Goal: Navigation & Orientation: Find specific page/section

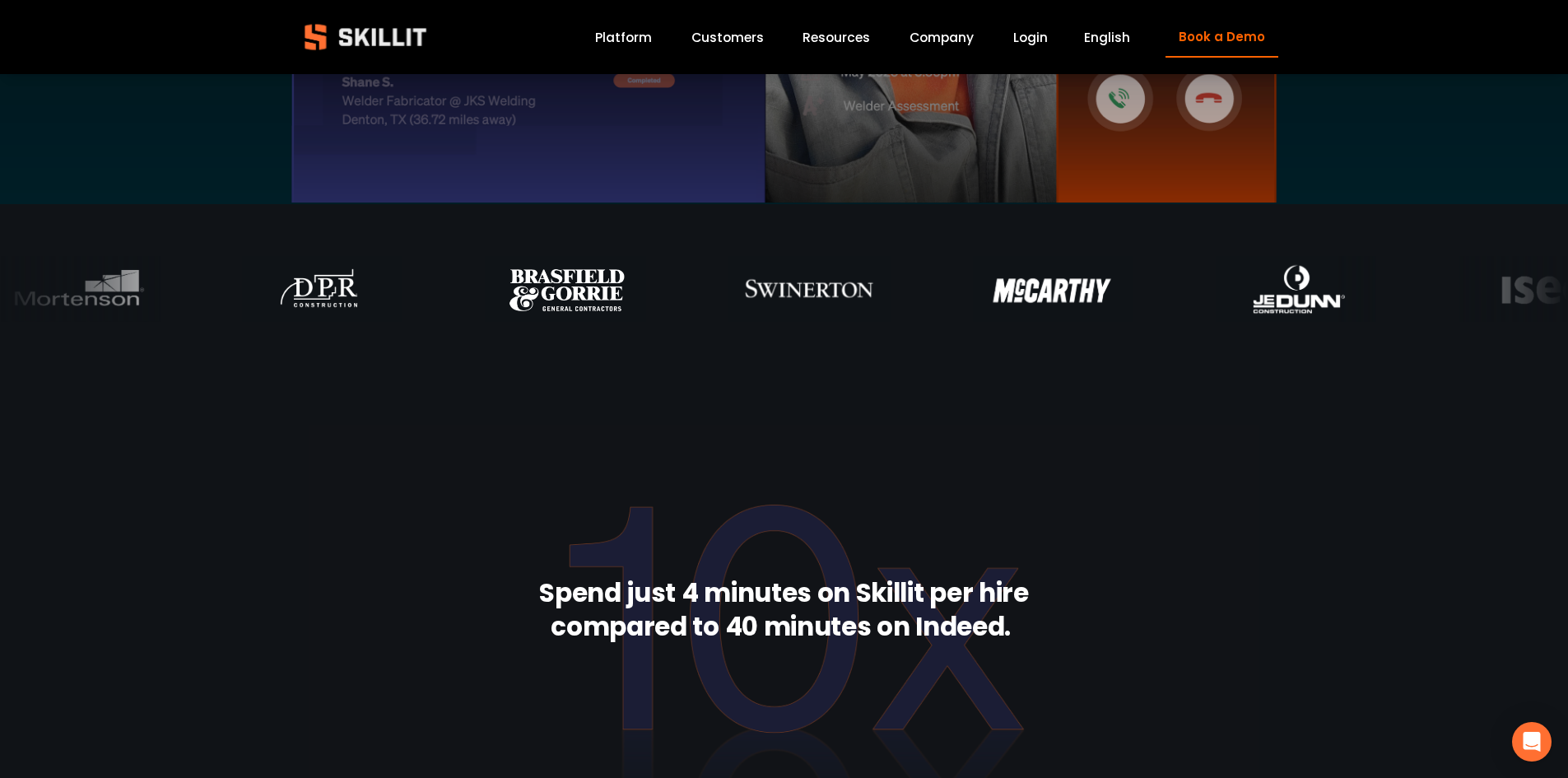
scroll to position [4615, 0]
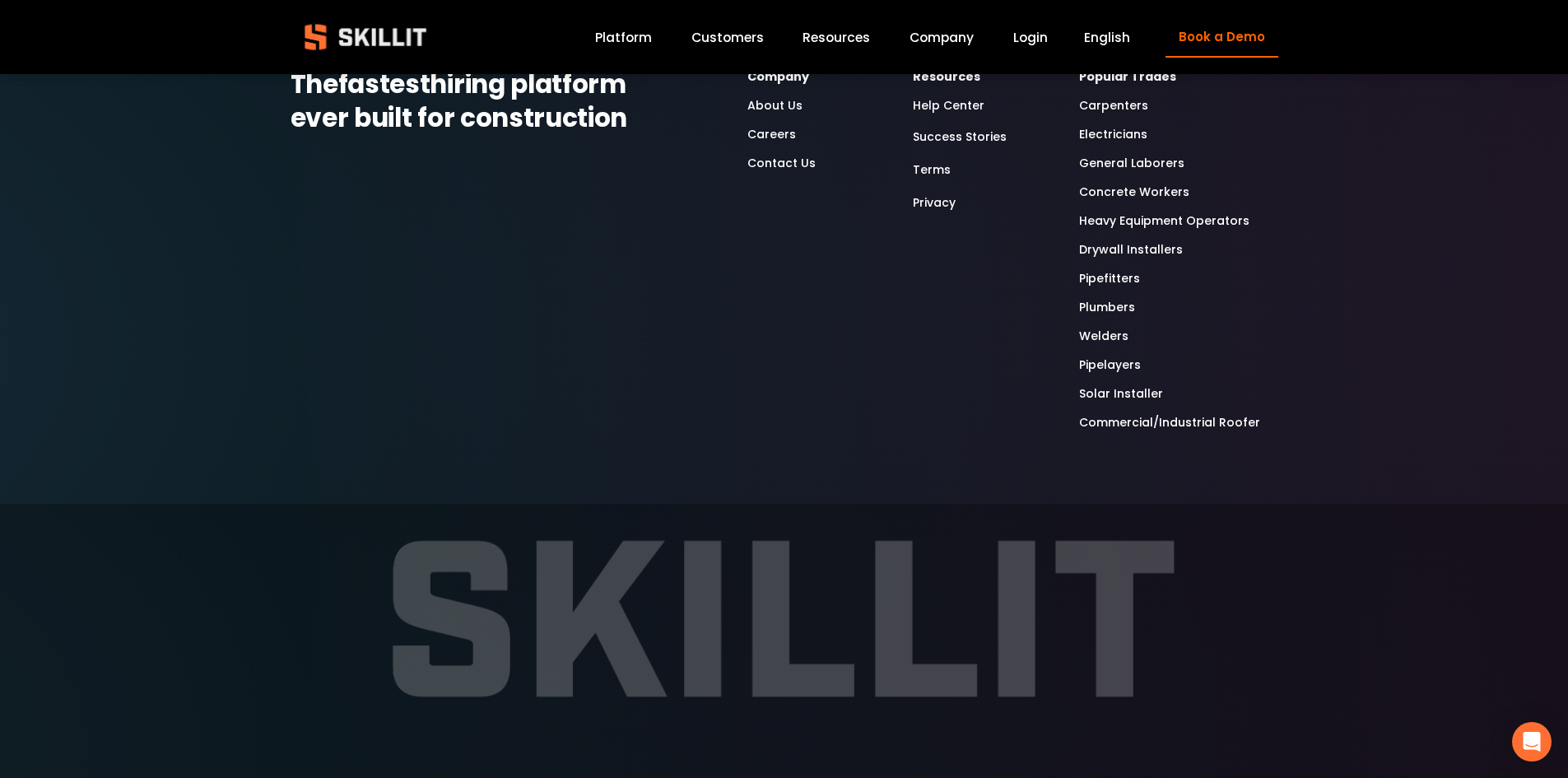
drag, startPoint x: 450, startPoint y: 310, endPoint x: 397, endPoint y: 673, distance: 366.8
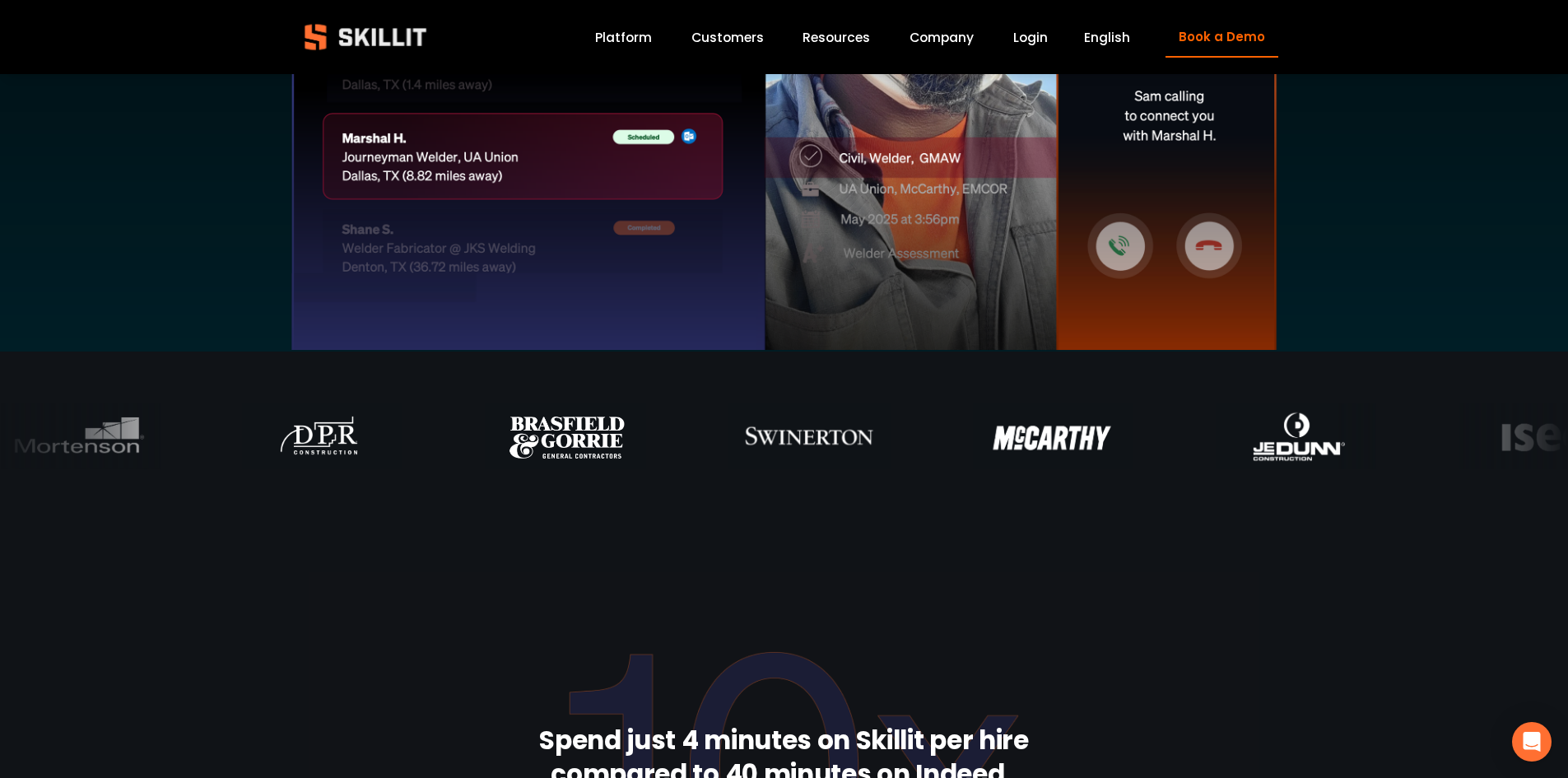
scroll to position [0, 0]
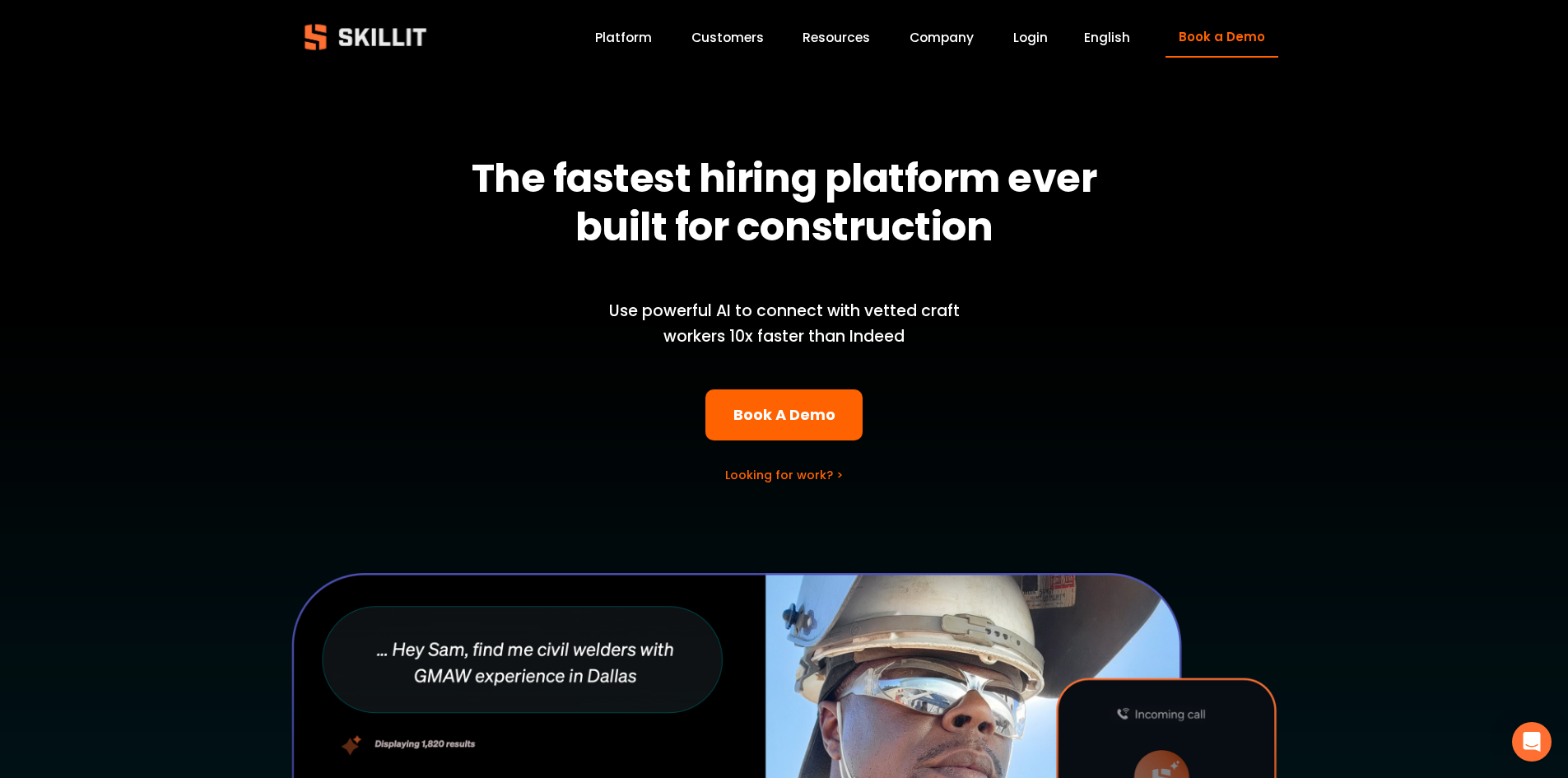
drag, startPoint x: 557, startPoint y: 614, endPoint x: 697, endPoint y: 52, distance: 579.2
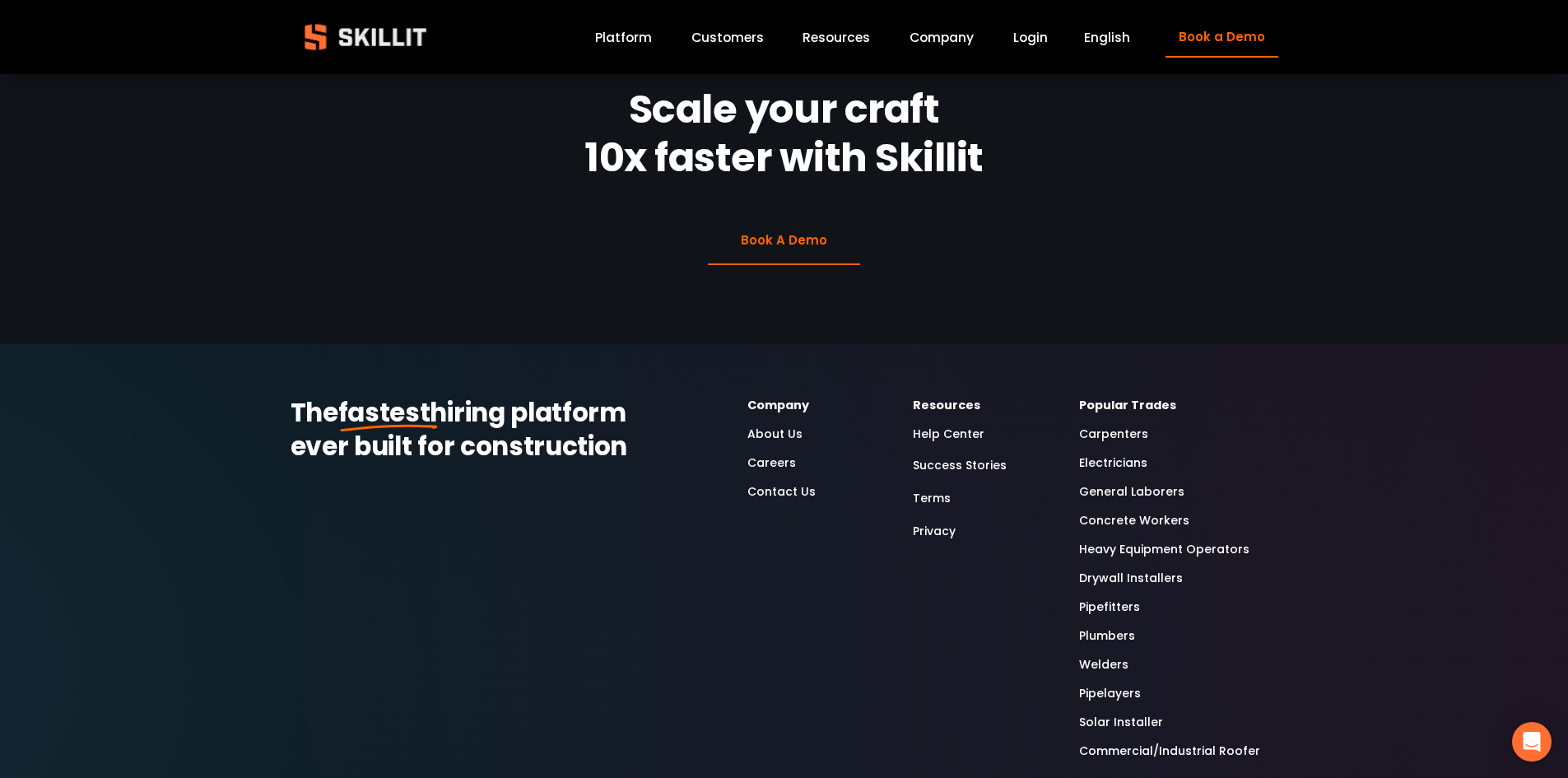
scroll to position [4285, 0]
click at [1116, 397] on div "Popular Trades Carpenters Electricians General Laborers Concrete Workers Heavy …" at bounding box center [1178, 579] width 199 height 365
click at [1106, 426] on link "Carpenters" at bounding box center [1113, 435] width 69 height 19
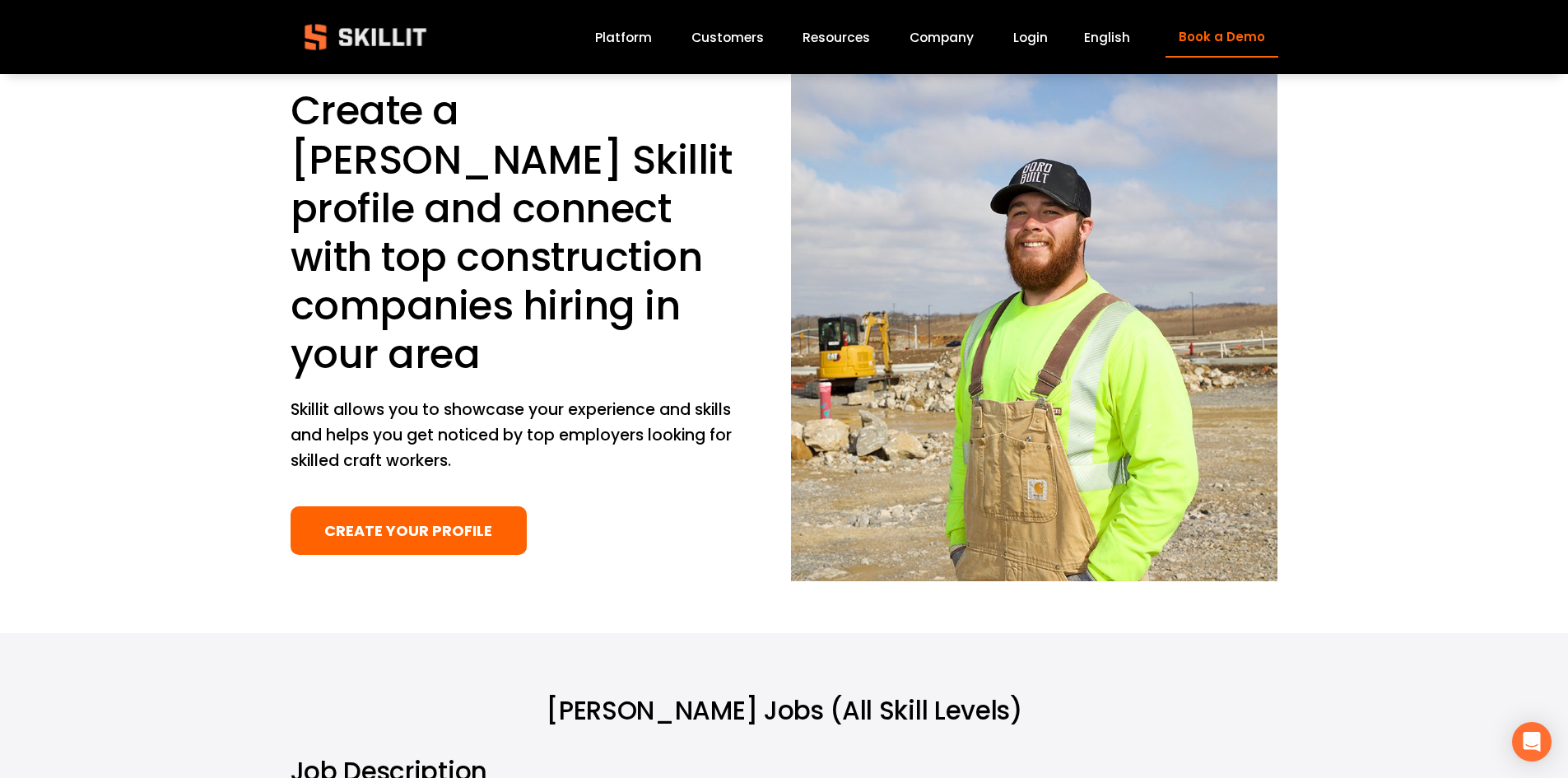
scroll to position [83, 0]
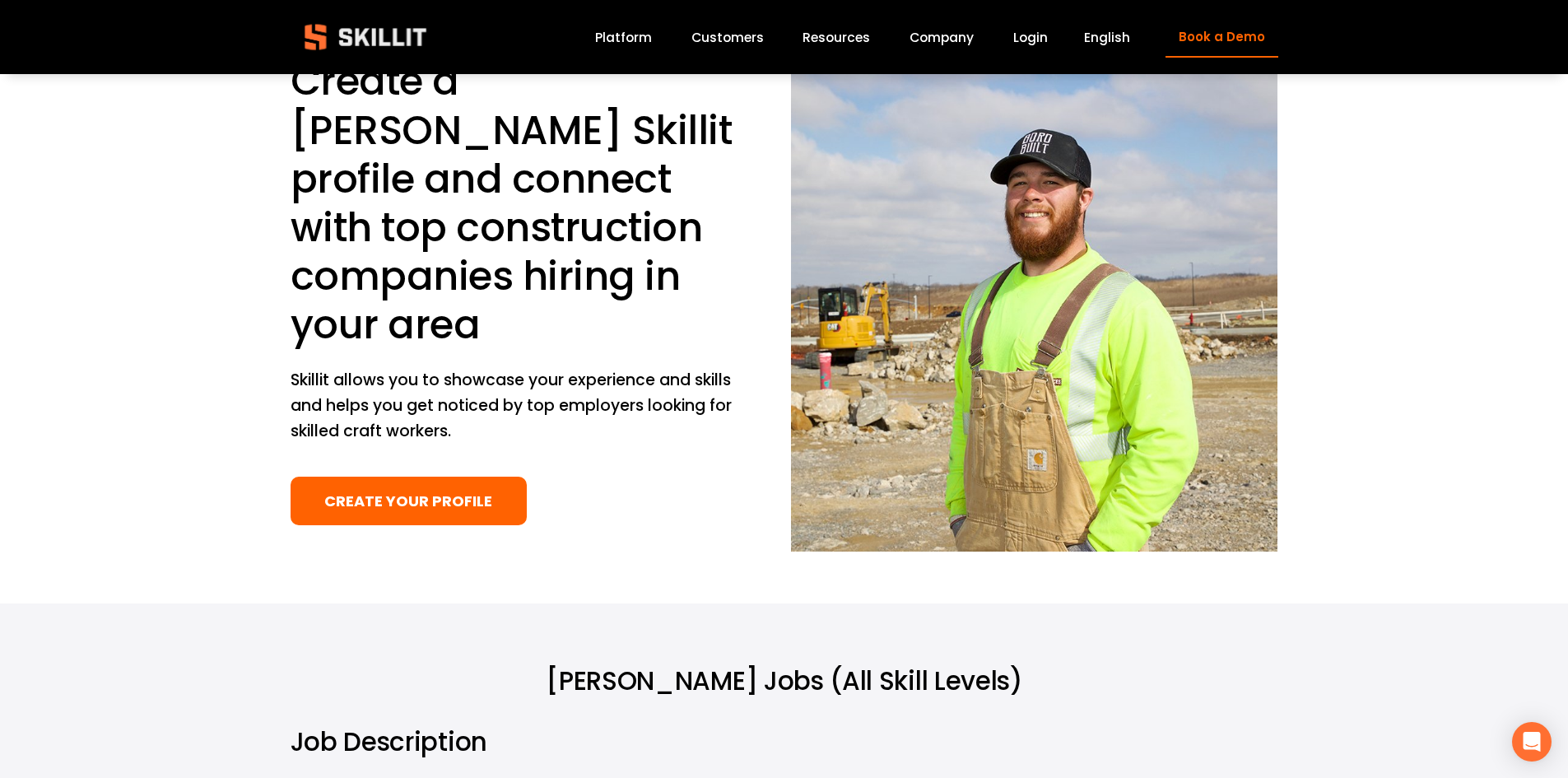
click at [450, 512] on link "CREATE YOUR PROFILE" at bounding box center [408, 500] width 236 height 48
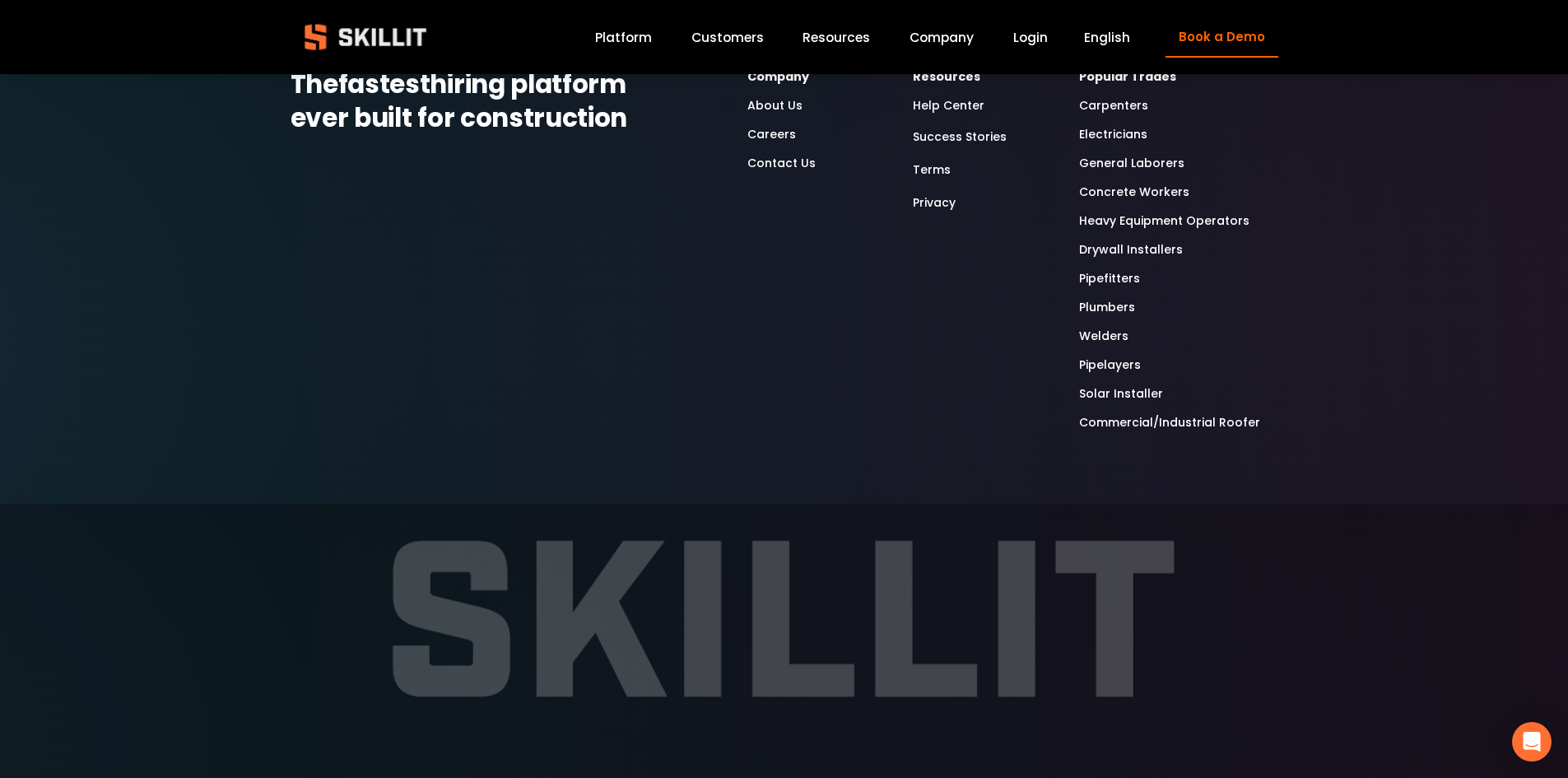
drag, startPoint x: 516, startPoint y: 163, endPoint x: 585, endPoint y: 701, distance: 542.4
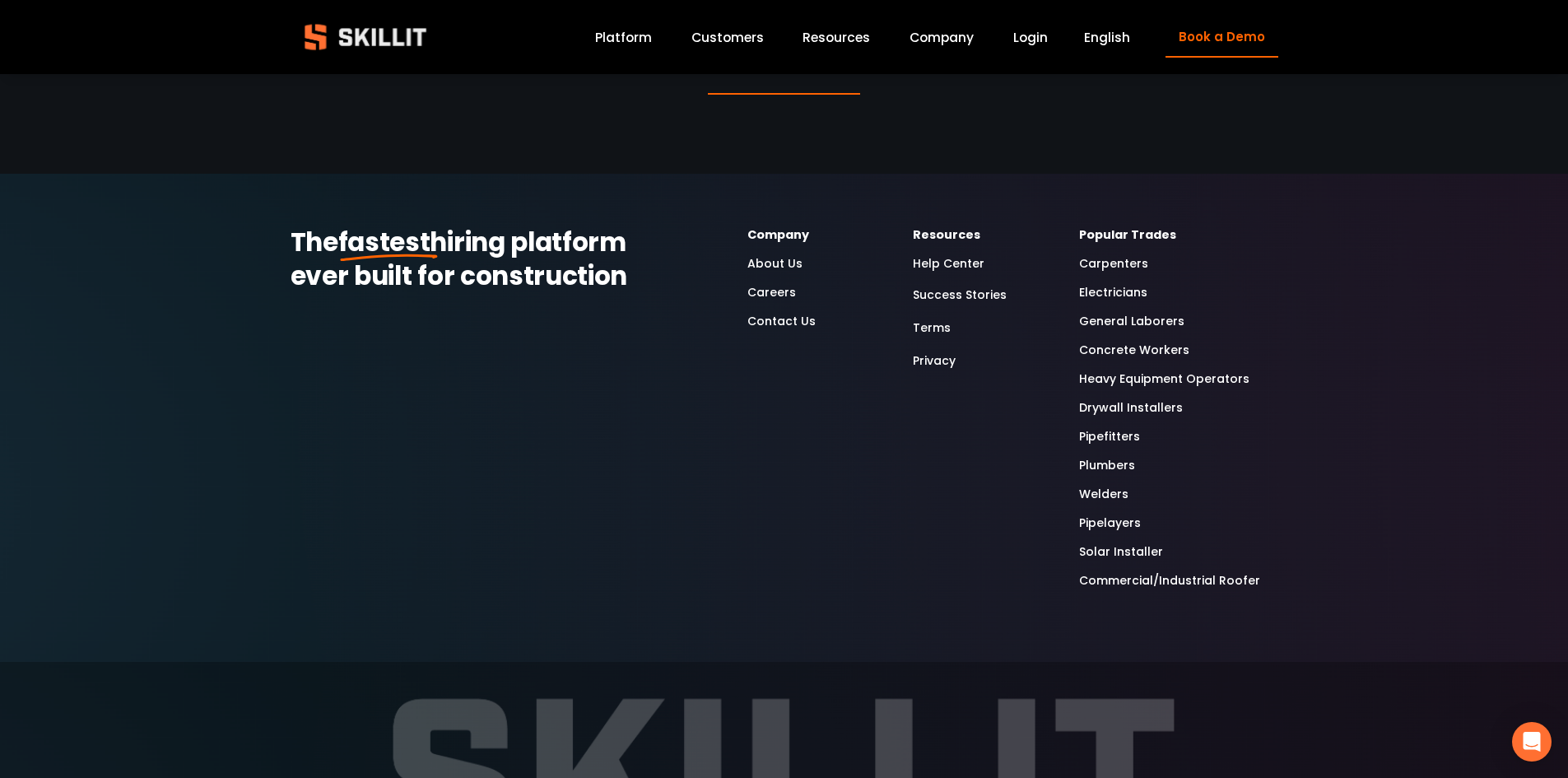
scroll to position [4285, 0]
